Goal: Find specific page/section: Find specific page/section

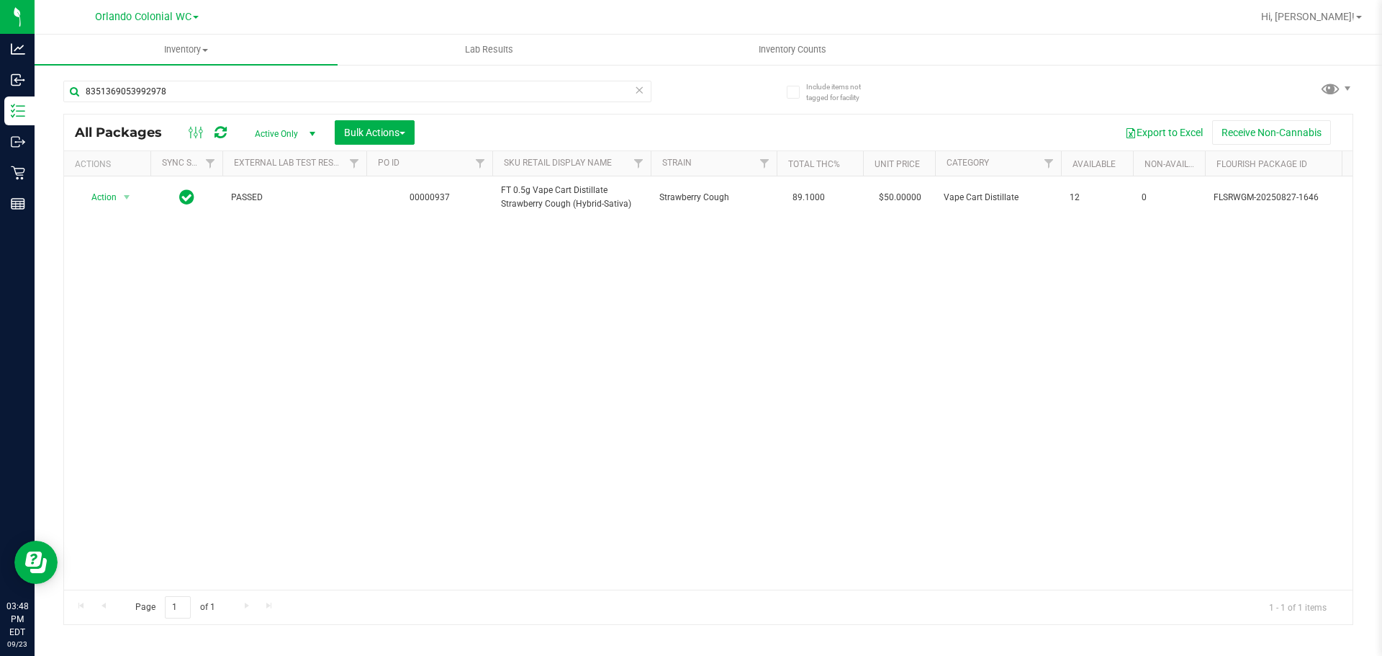
click at [1015, 404] on div "Action Action Adjust qty Create package Edit attributes Global inventory Locate…" at bounding box center [708, 382] width 1288 height 413
click at [1019, 314] on div "Action Action Adjust qty Create package Edit attributes Global inventory Locate…" at bounding box center [708, 382] width 1288 height 413
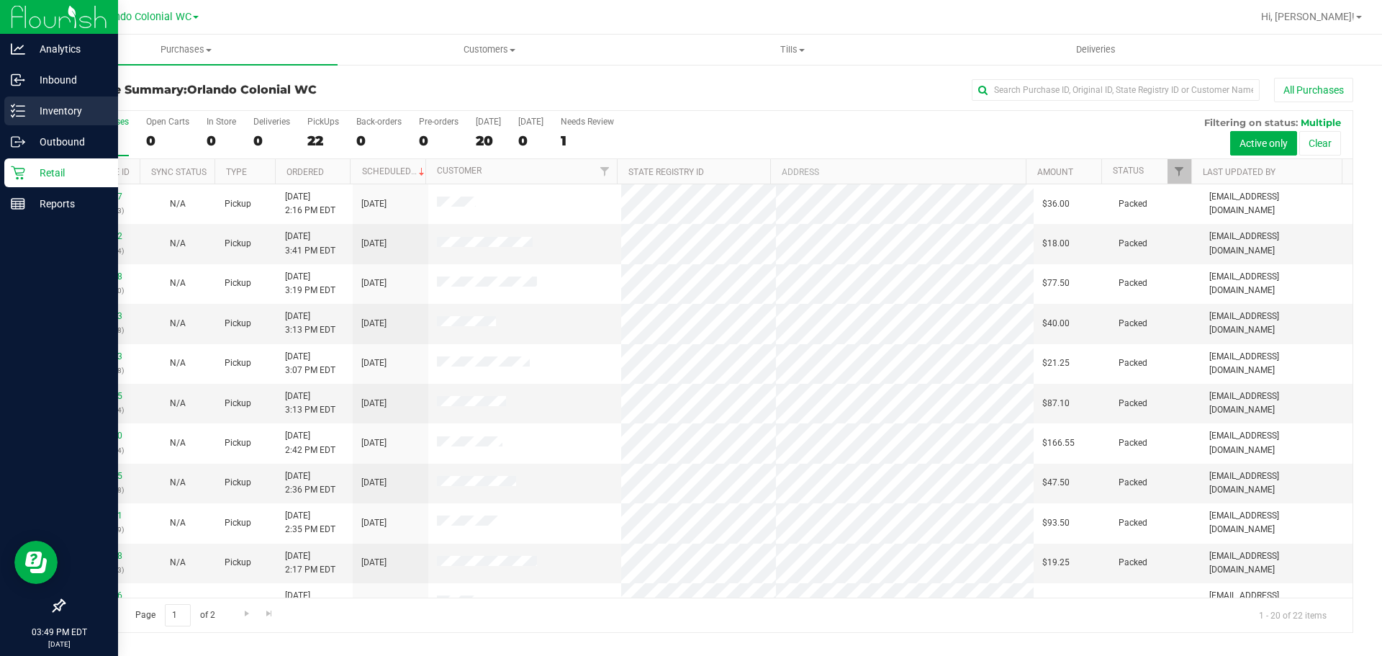
click at [59, 106] on p "Inventory" at bounding box center [68, 110] width 86 height 17
